Goal: Transaction & Acquisition: Purchase product/service

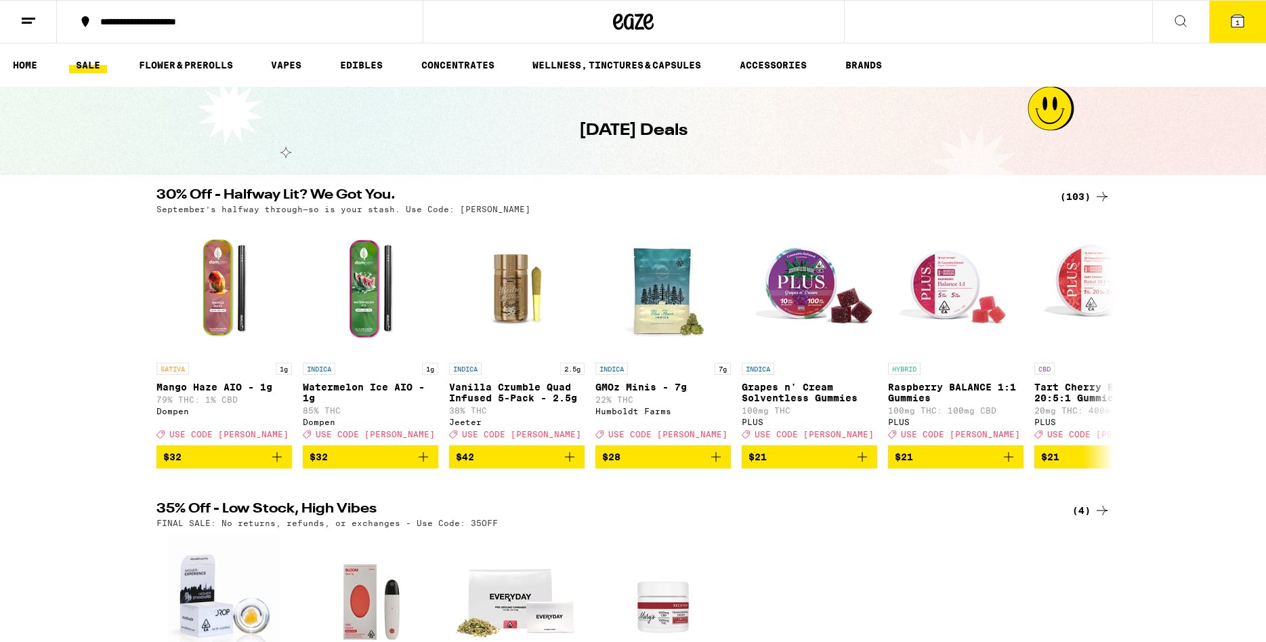
click at [1095, 197] on icon at bounding box center [1102, 196] width 16 height 16
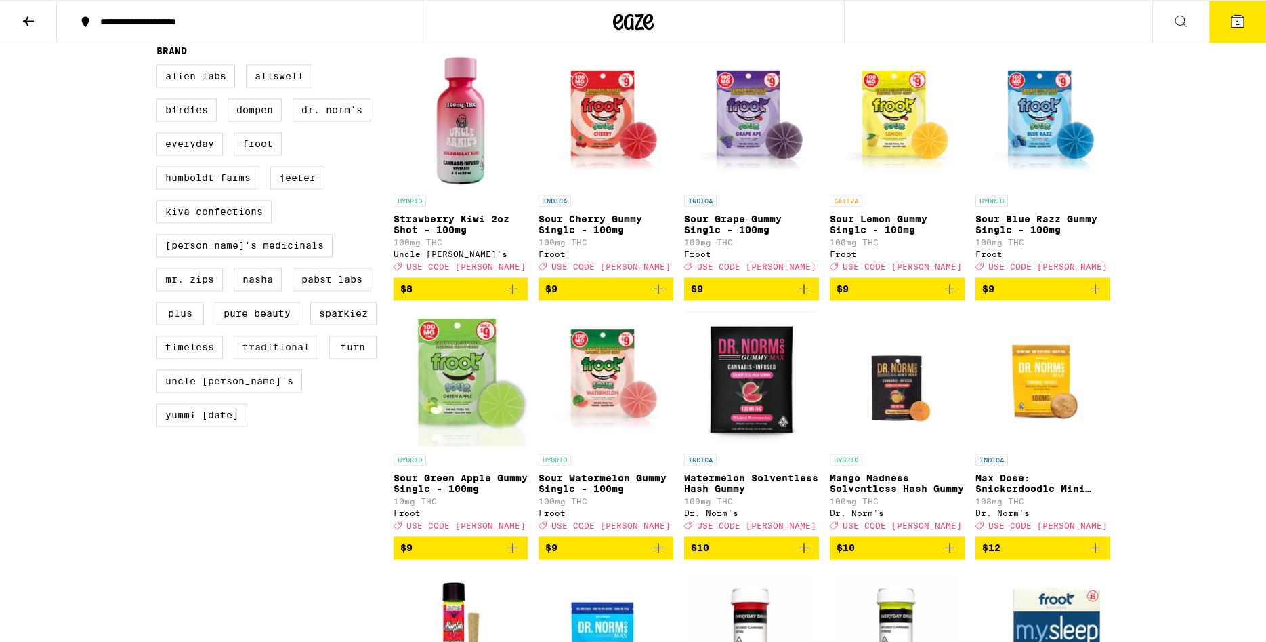
scroll to position [898, 0]
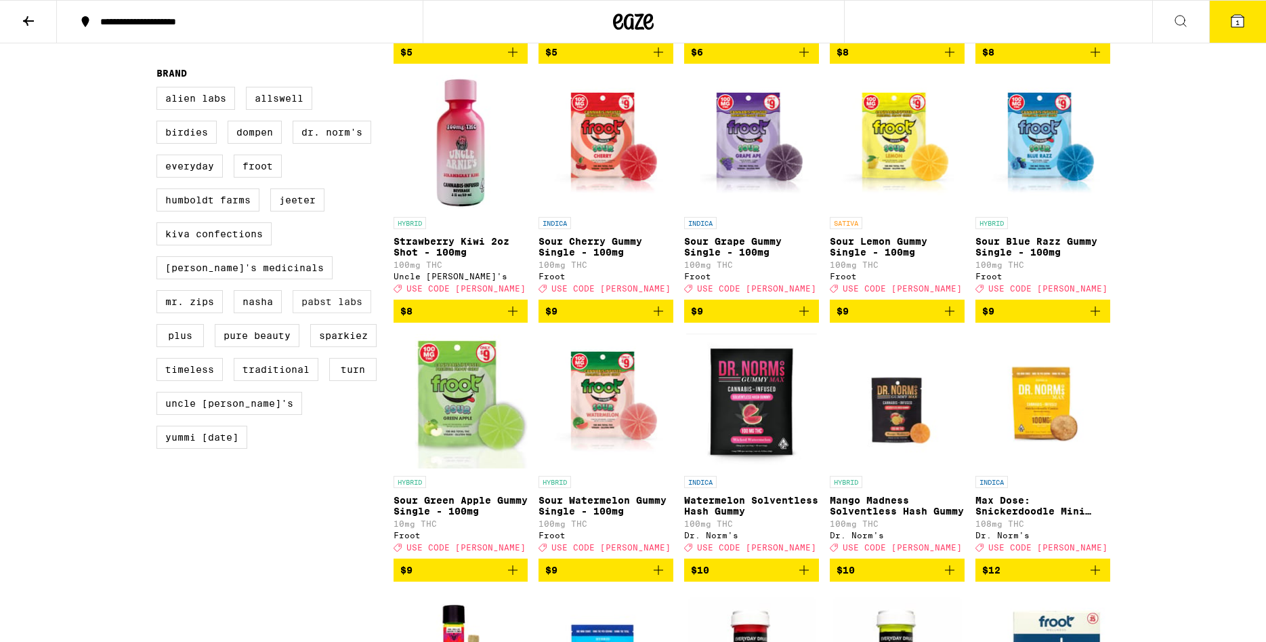
click at [293, 313] on label "Pabst Labs" at bounding box center [332, 301] width 79 height 23
click at [160, 89] on input "Pabst Labs" at bounding box center [159, 89] width 1 height 1
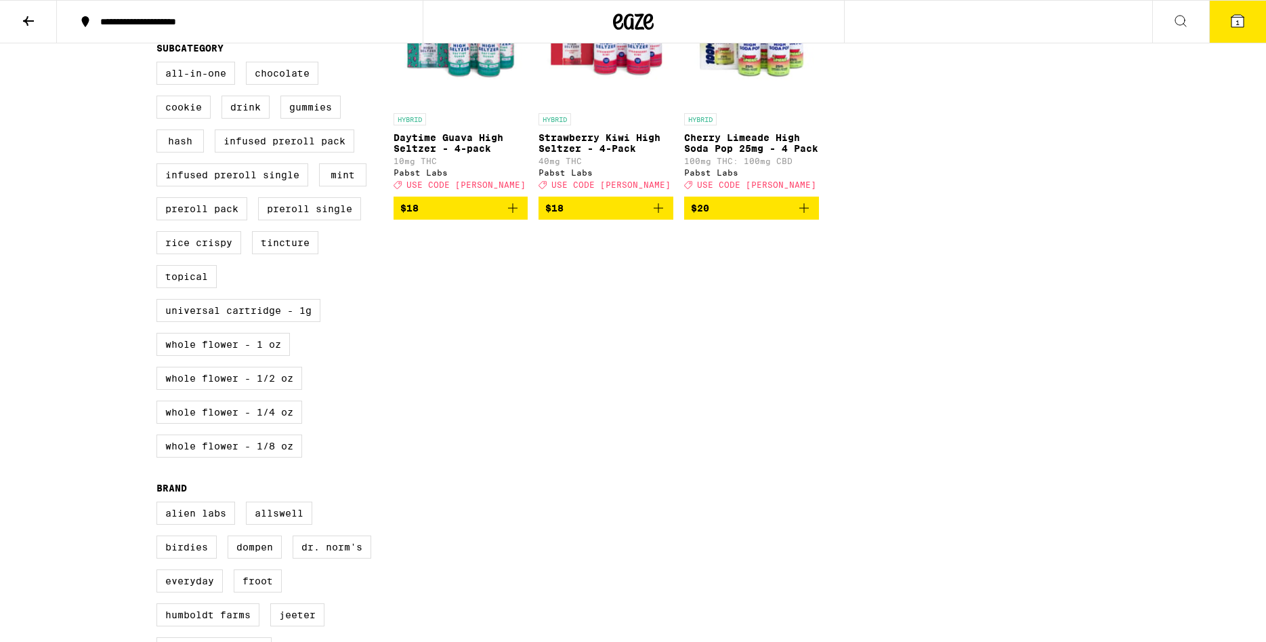
scroll to position [898, 0]
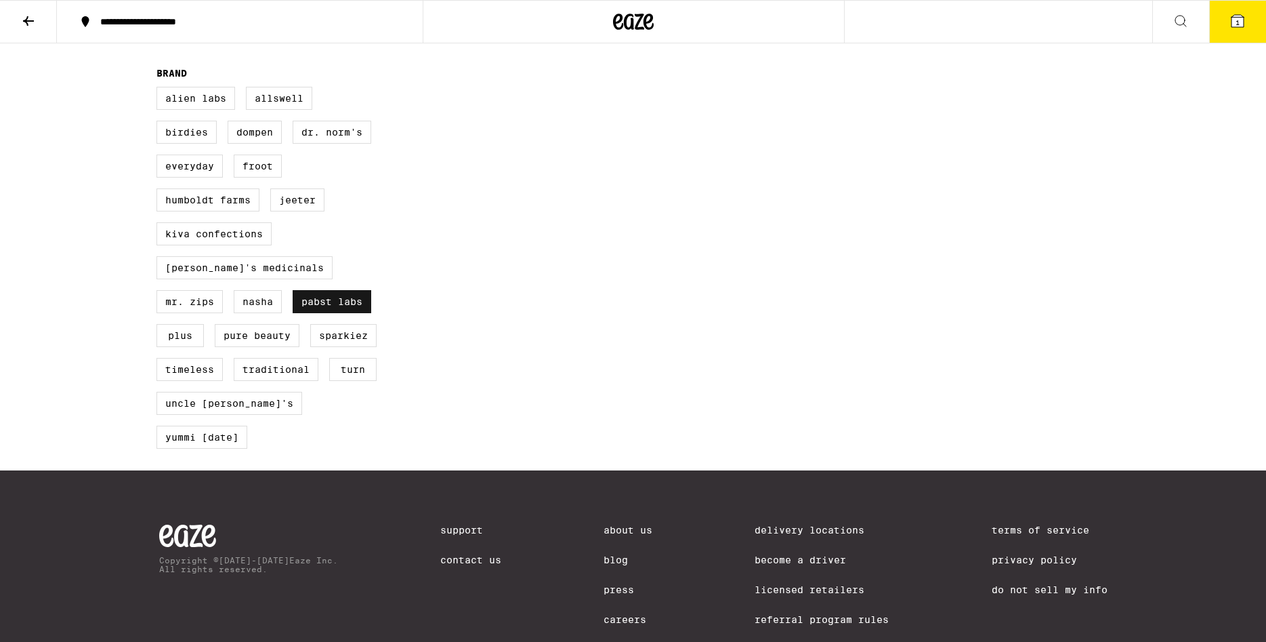
click at [293, 313] on label "Pabst Labs" at bounding box center [332, 301] width 79 height 23
click at [160, 89] on input "Pabst Labs" at bounding box center [159, 89] width 1 height 1
checkbox input "false"
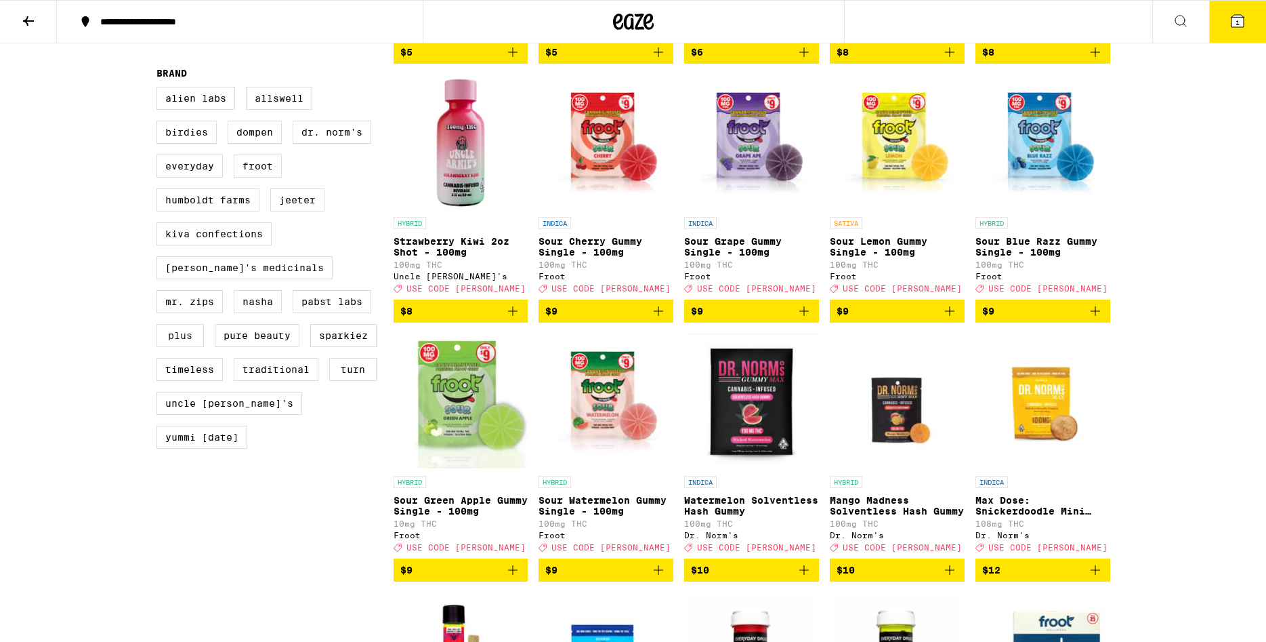
click at [204, 345] on label "PLUS" at bounding box center [179, 335] width 47 height 23
click at [160, 89] on input "PLUS" at bounding box center [159, 89] width 1 height 1
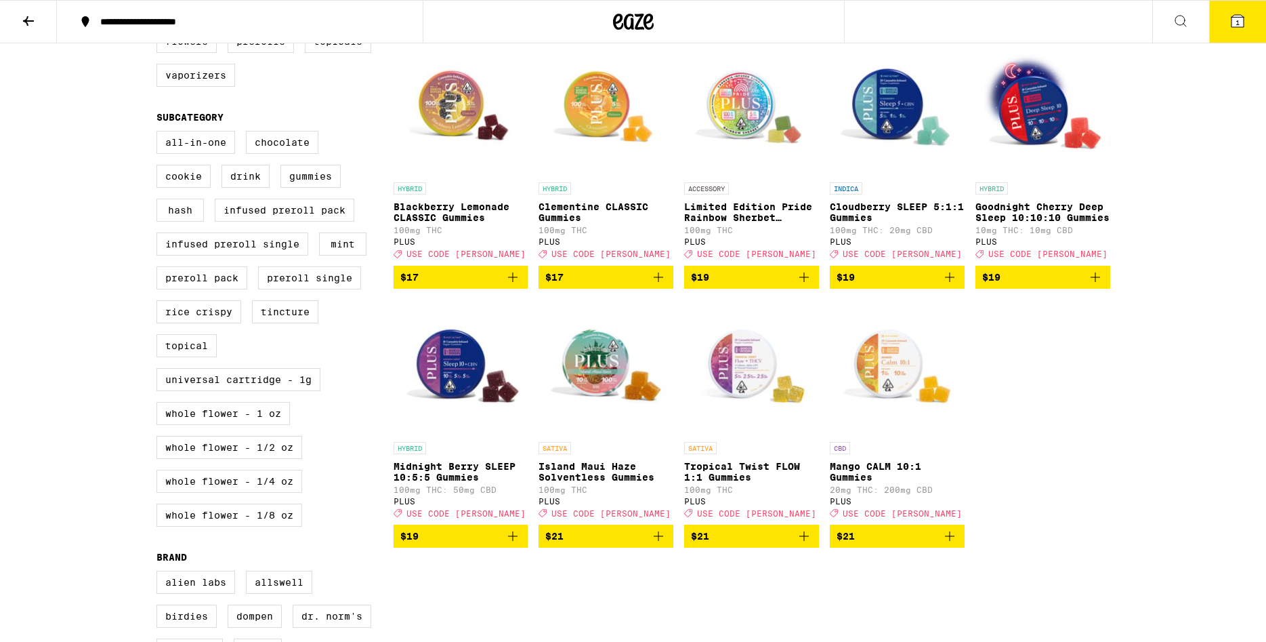
scroll to position [898, 0]
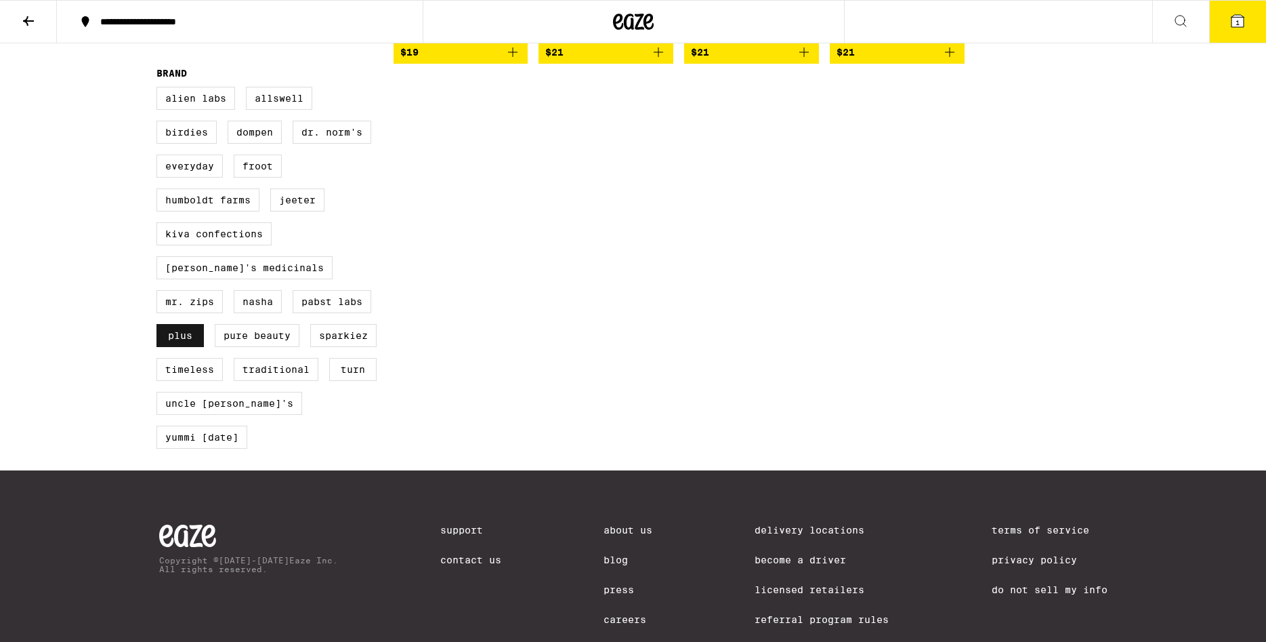
click at [204, 347] on label "PLUS" at bounding box center [179, 335] width 47 height 23
click at [160, 89] on input "PLUS" at bounding box center [159, 89] width 1 height 1
checkbox input "false"
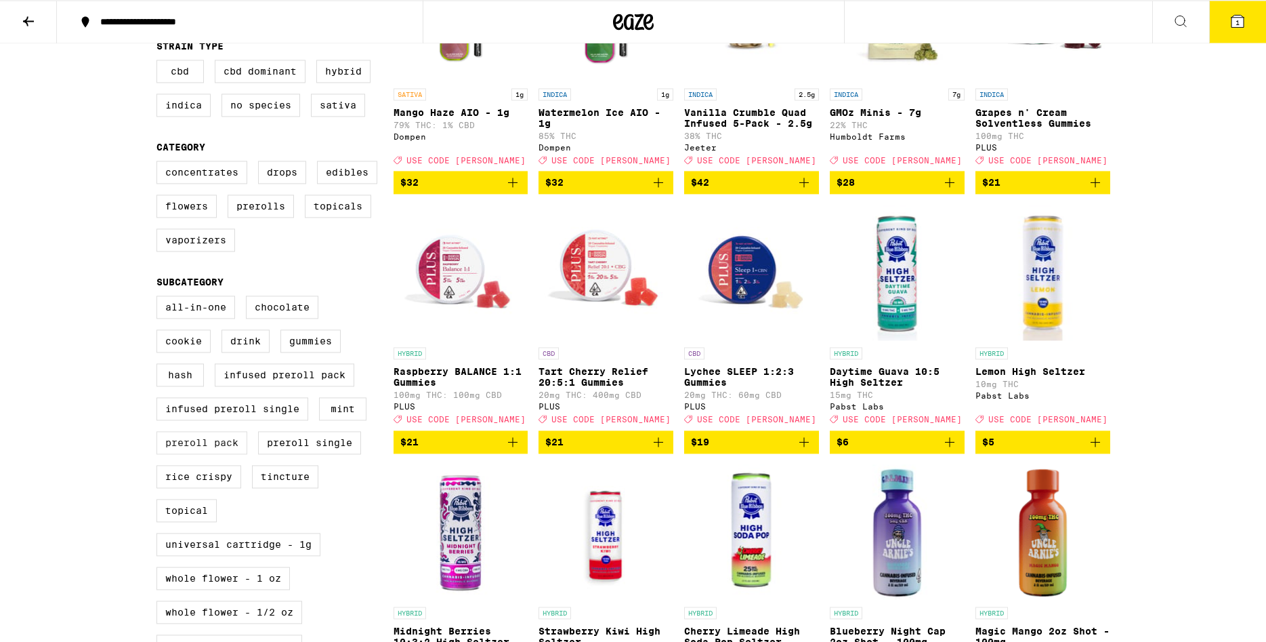
scroll to position [207, 0]
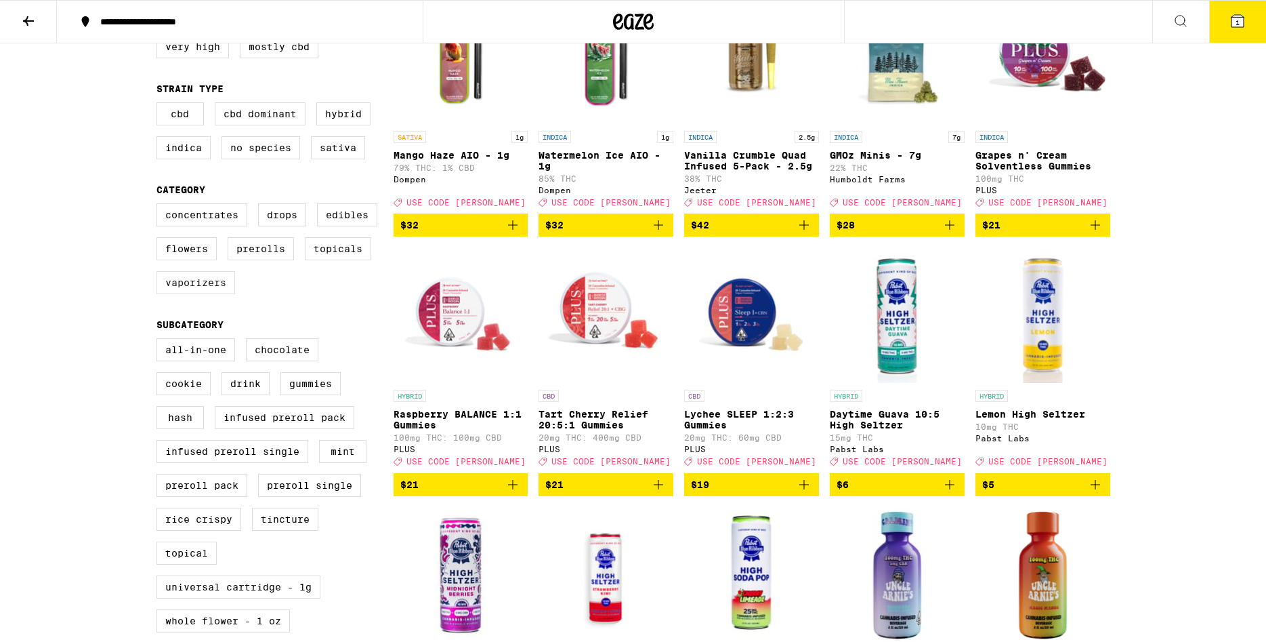
click at [207, 291] on label "Vaporizers" at bounding box center [195, 282] width 79 height 23
click at [160, 206] on input "Vaporizers" at bounding box center [159, 205] width 1 height 1
checkbox input "true"
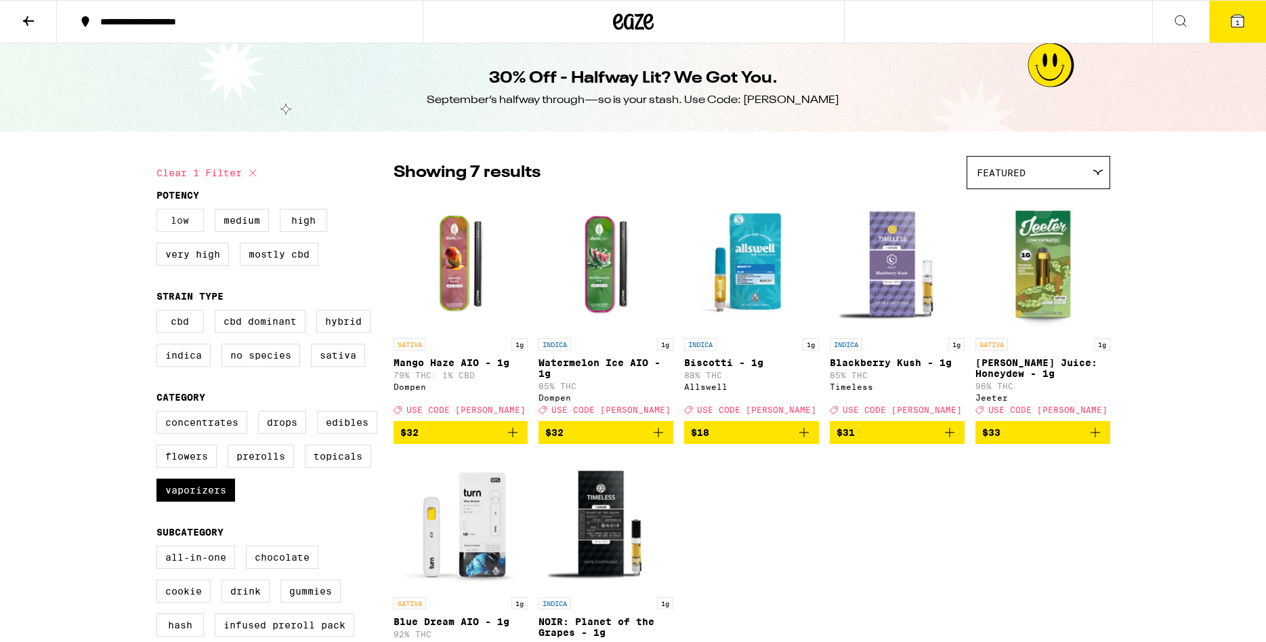
click at [190, 213] on label "Low" at bounding box center [179, 220] width 47 height 23
click at [160, 211] on input "Low" at bounding box center [159, 211] width 1 height 1
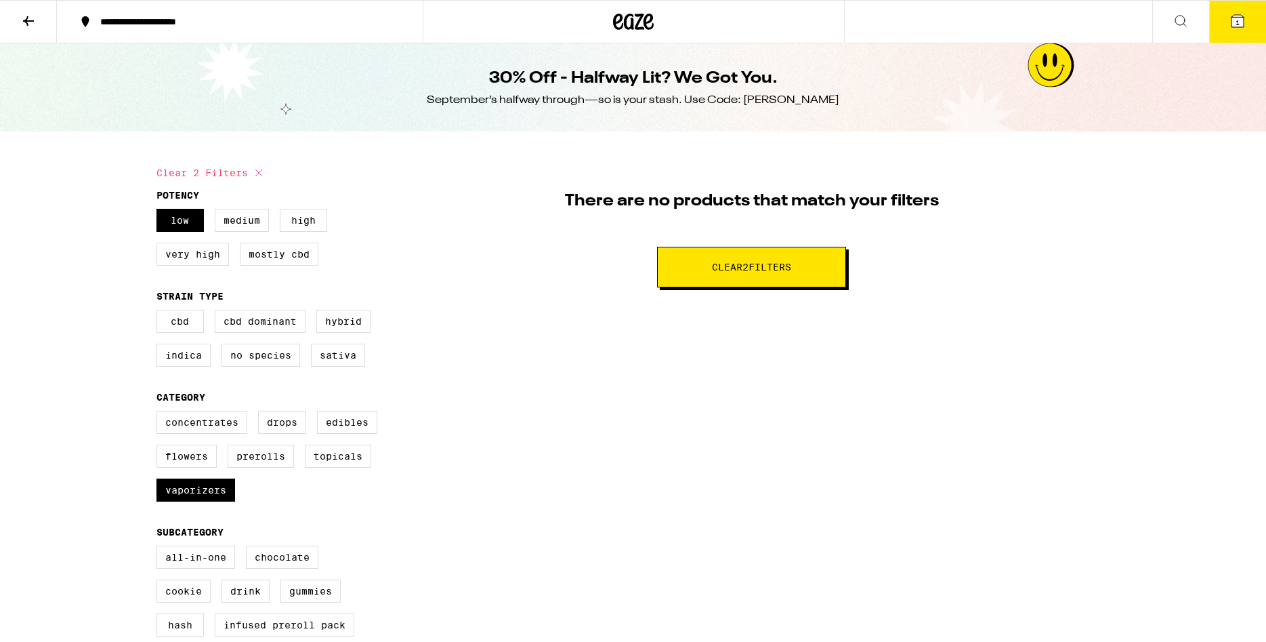
click at [791, 269] on span "Clear 2 filter s" at bounding box center [751, 266] width 79 height 9
checkbox input "false"
